Goal: Transaction & Acquisition: Purchase product/service

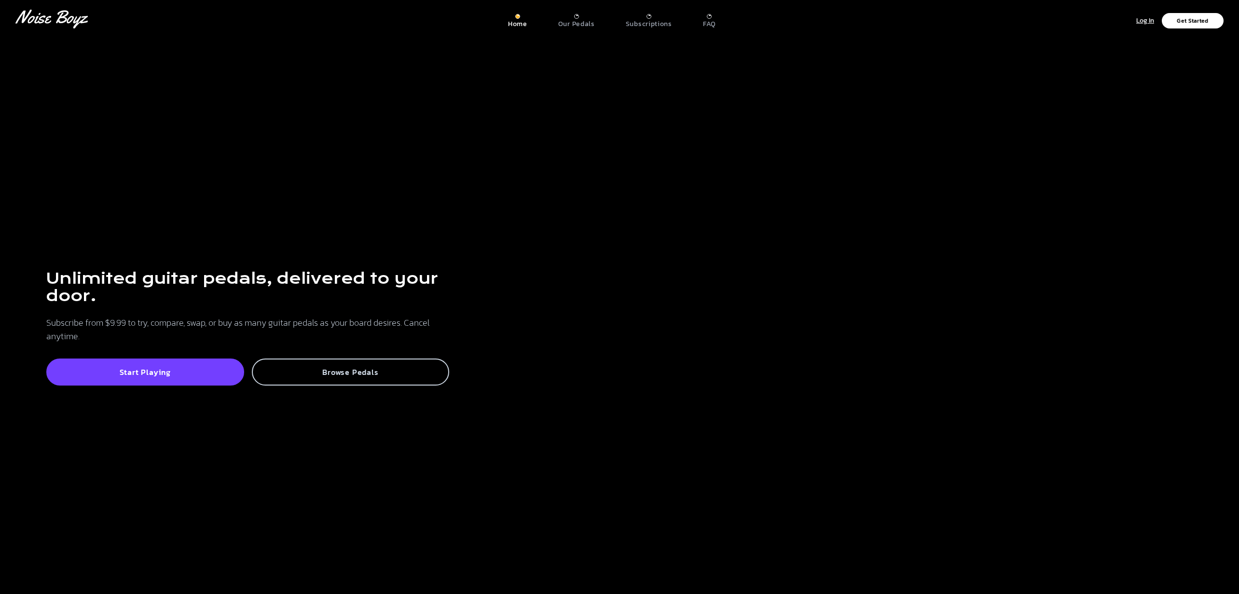
click at [318, 378] on div "Browse Pedals" at bounding box center [351, 372] width 198 height 27
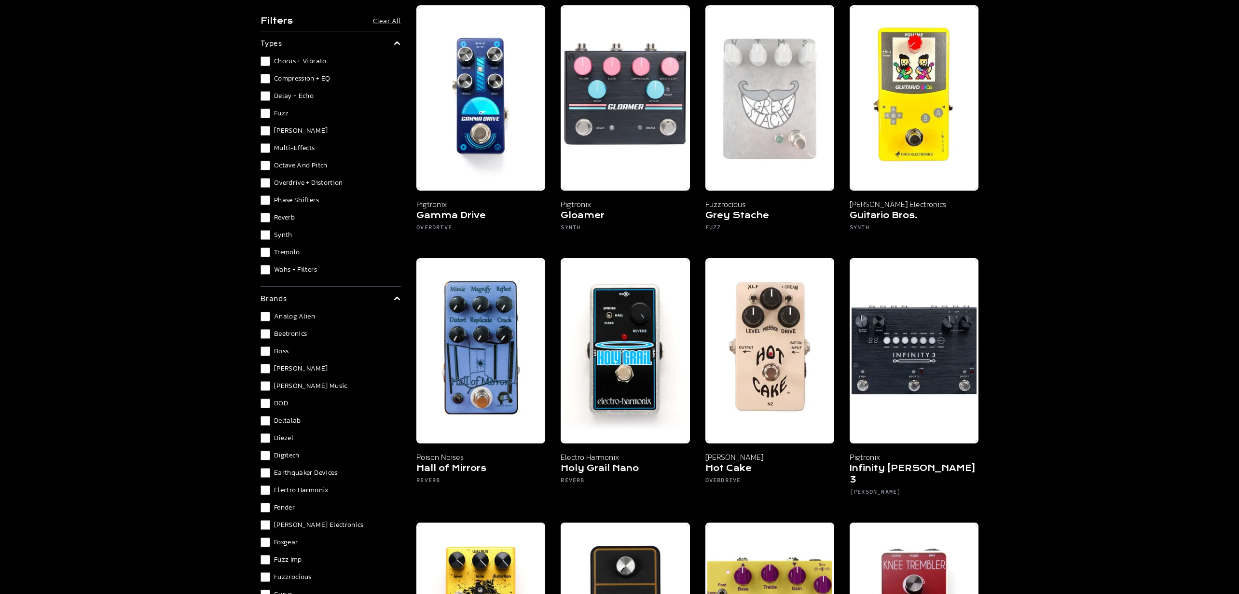
scroll to position [2863, 0]
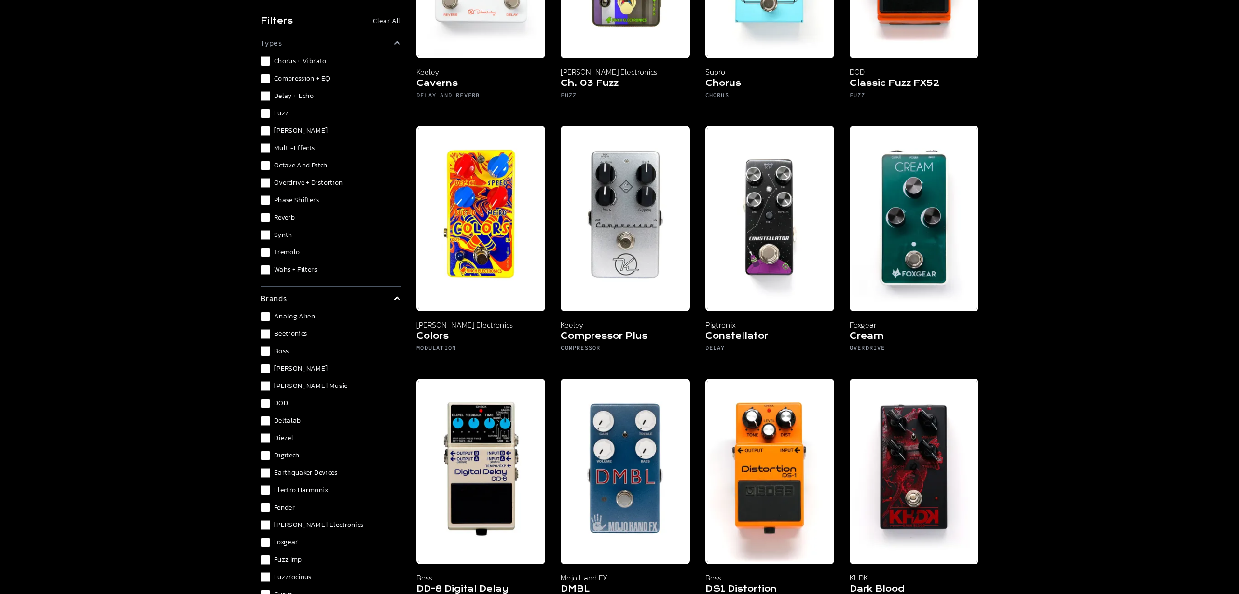
click at [287, 150] on span "Multi-Effects" at bounding box center [294, 148] width 41 height 10
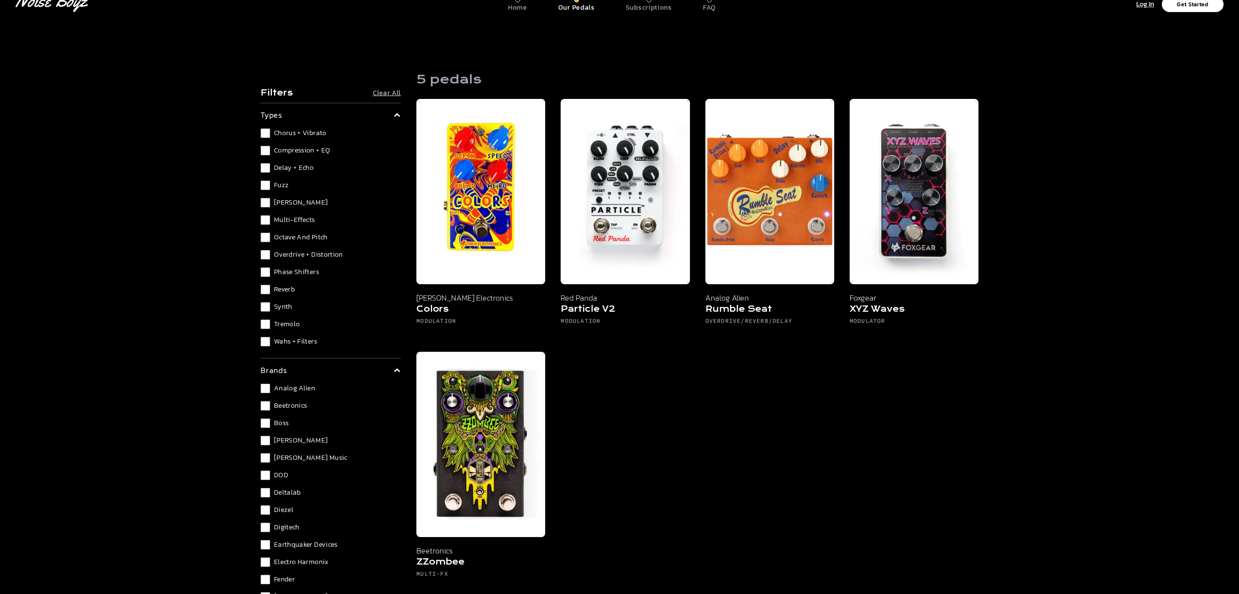
scroll to position [16, 0]
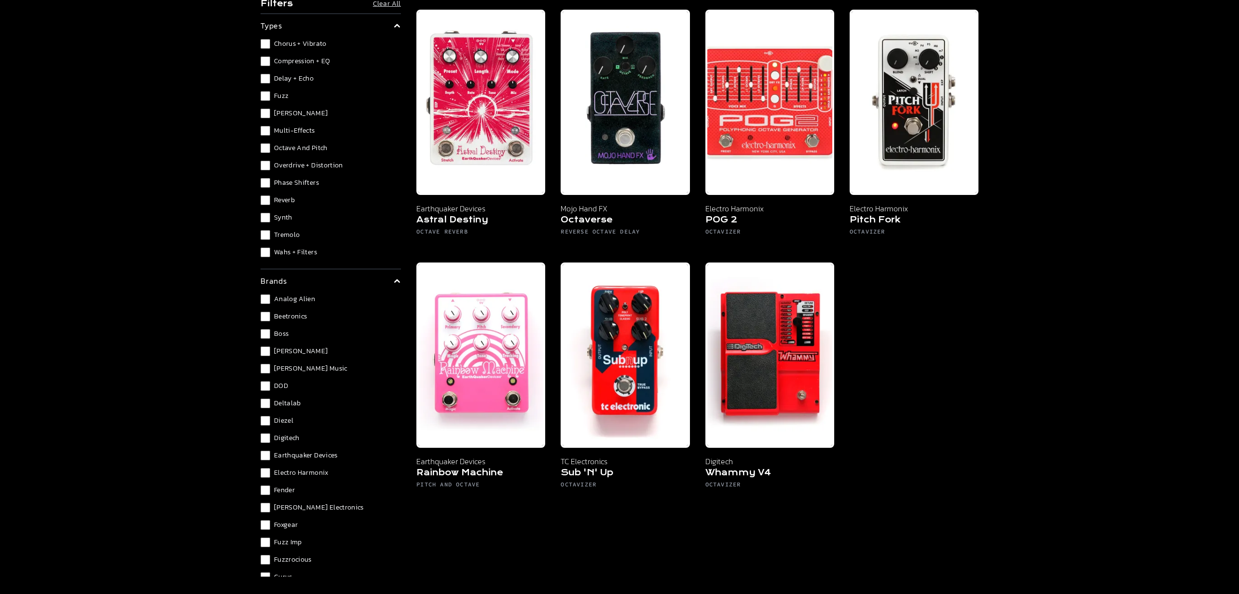
scroll to position [142, 0]
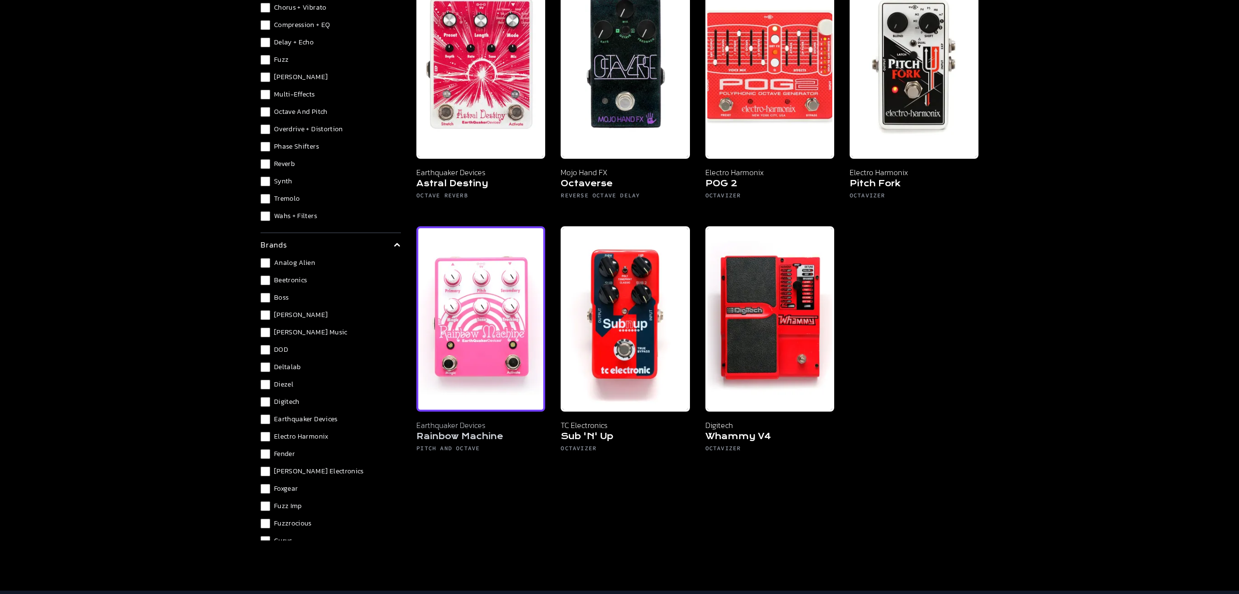
click at [504, 316] on img at bounding box center [480, 318] width 129 height 185
